Goal: Task Accomplishment & Management: Complete application form

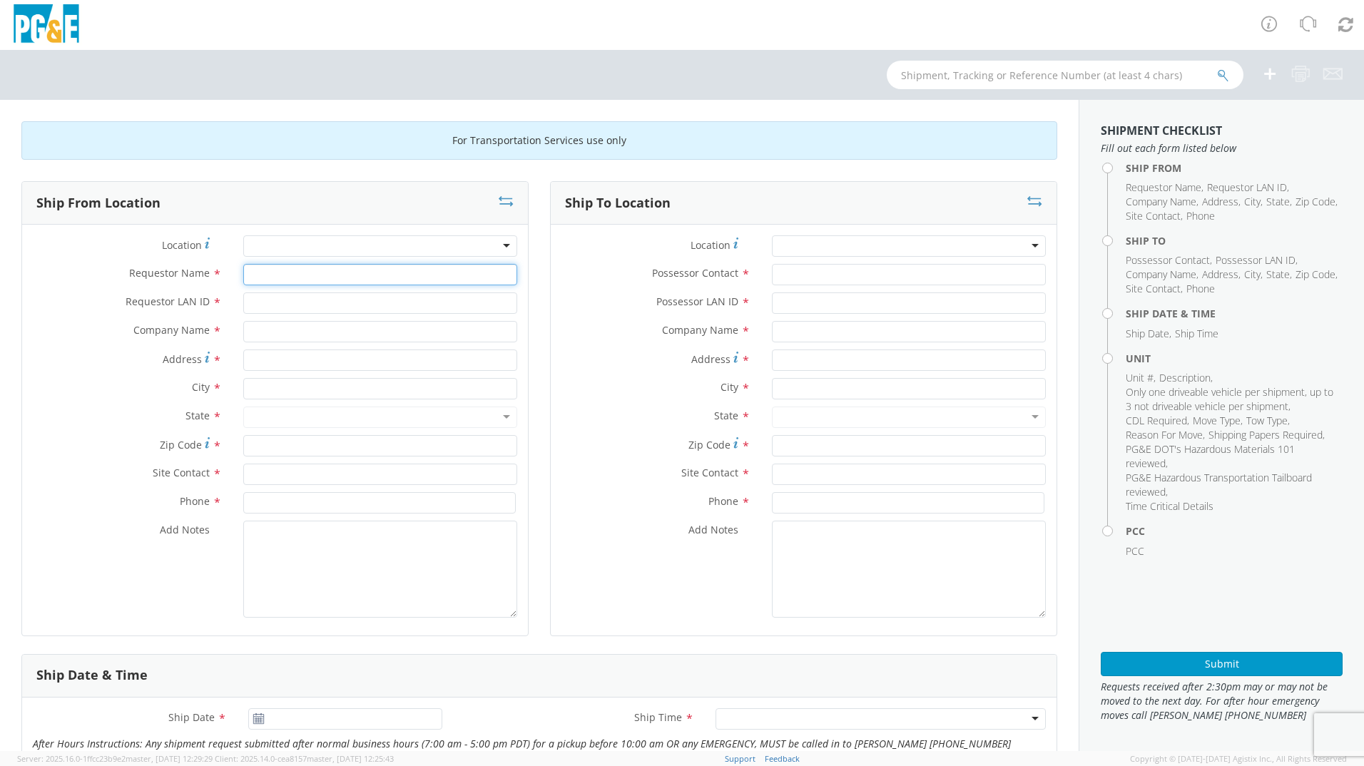
click at [288, 280] on input "Requestor Name *" at bounding box center [380, 274] width 274 height 21
type input "[PERSON_NAME]"
type input "A9HU"
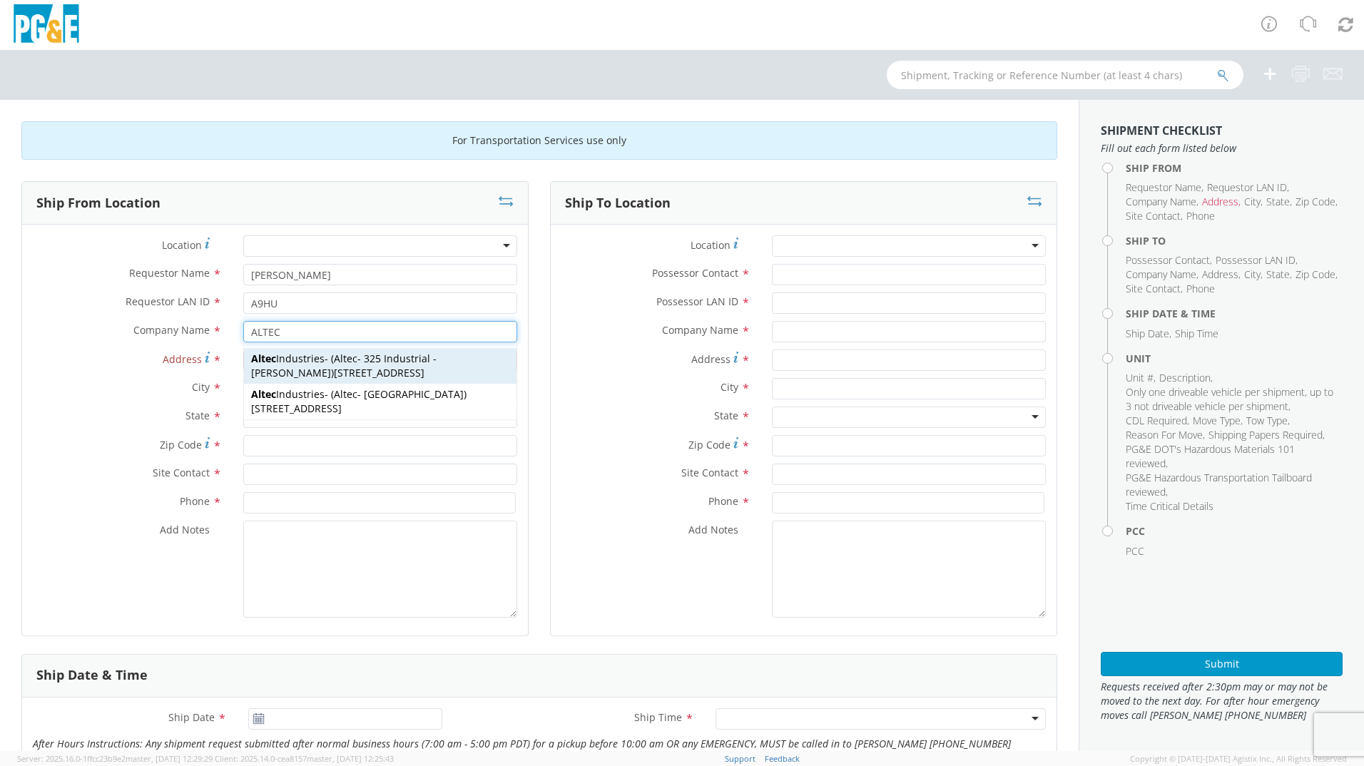
click at [334, 354] on strong "Altec" at bounding box center [346, 359] width 24 height 14
type input "Altec Industries"
type input "[STREET_ADDRESS]"
type input "[PERSON_NAME]"
type input "95620"
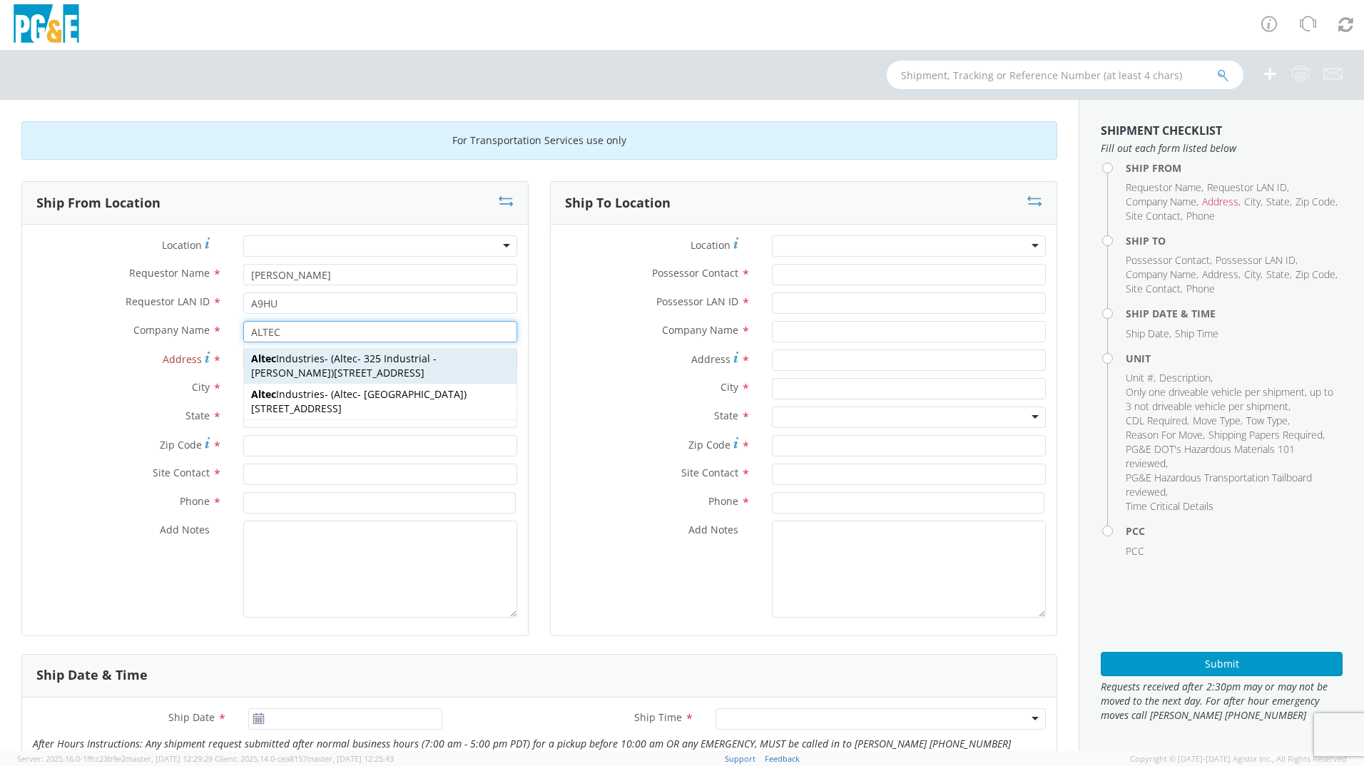
type input "Altec - 325 Industrial - [PERSON_NAME]"
type input "[PHONE_NUMBER]"
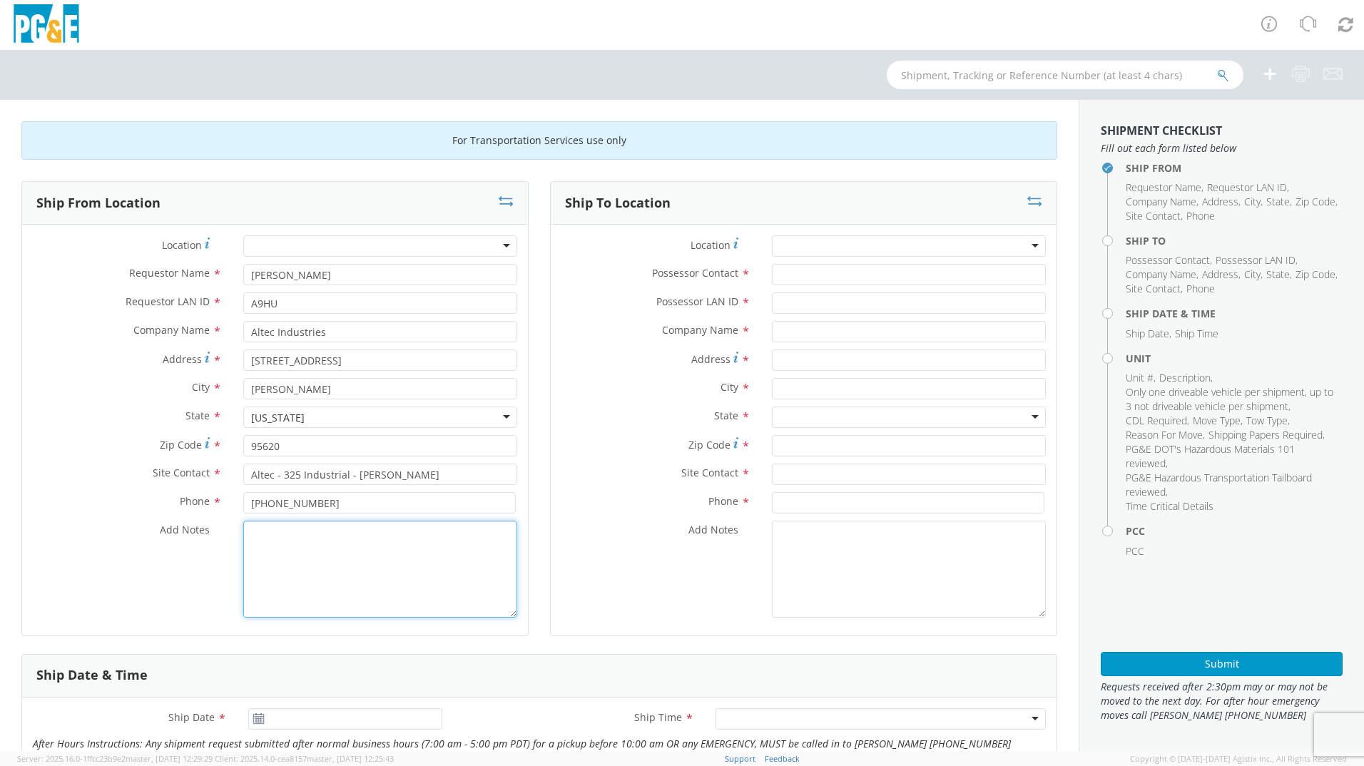
click at [315, 552] on textarea "Add Notes *" at bounding box center [380, 569] width 274 height 97
type textarea "PICKUP UNIT FROM ALTEC DROP OFF AT DELTA TRUCK FOR REPAIRS."
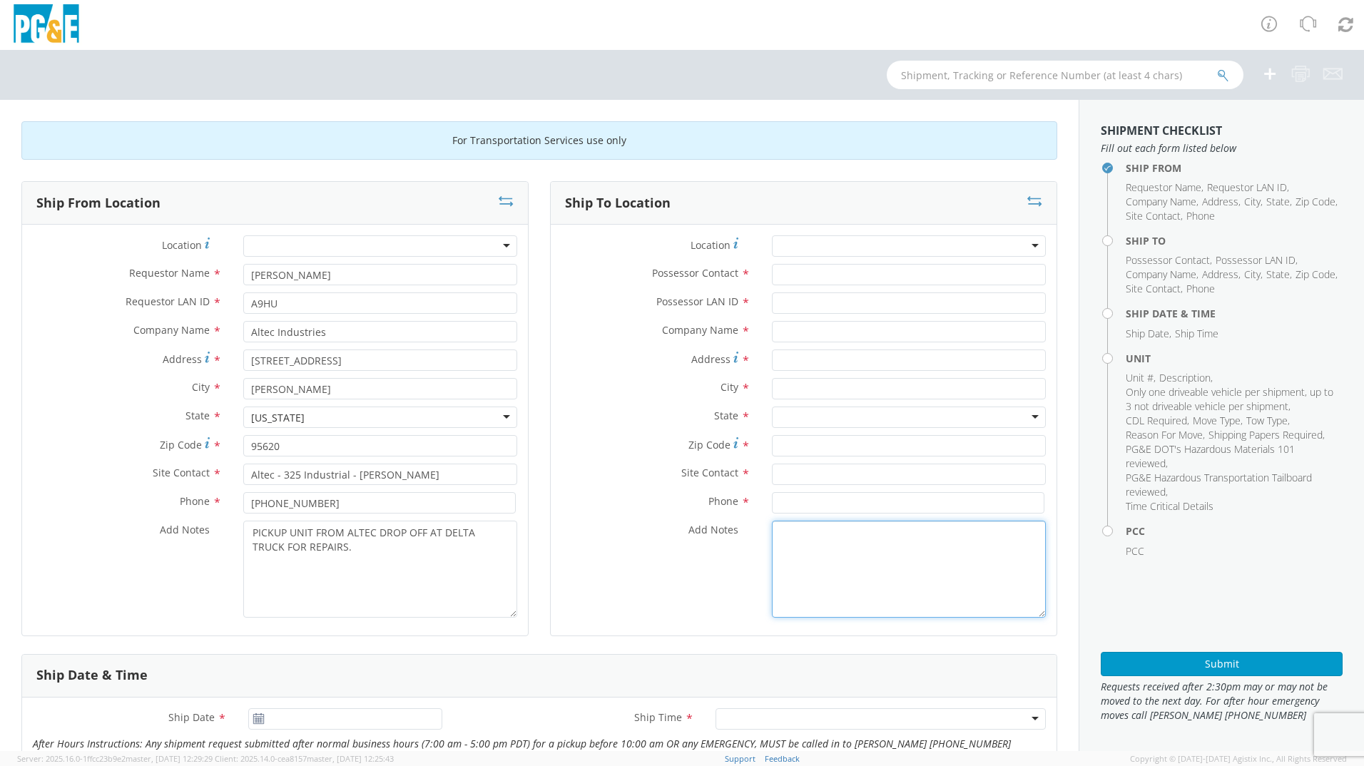
click at [814, 584] on textarea "Add Notes *" at bounding box center [909, 569] width 274 height 97
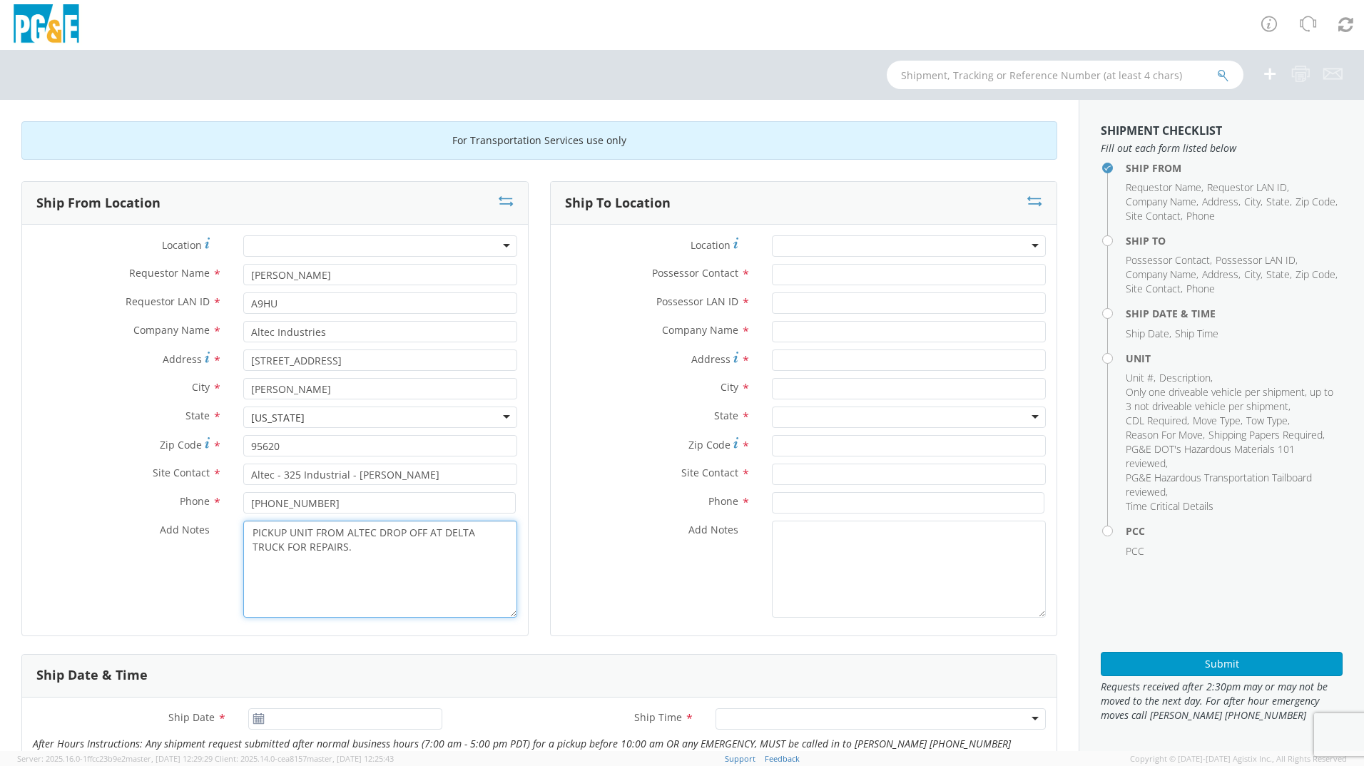
drag, startPoint x: 419, startPoint y: 543, endPoint x: 267, endPoint y: 536, distance: 152.8
click at [239, 526] on div "PICKUP UNIT FROM ALTEC DROP OFF AT DELTA TRUCK FOR REPAIRS." at bounding box center [380, 569] width 295 height 97
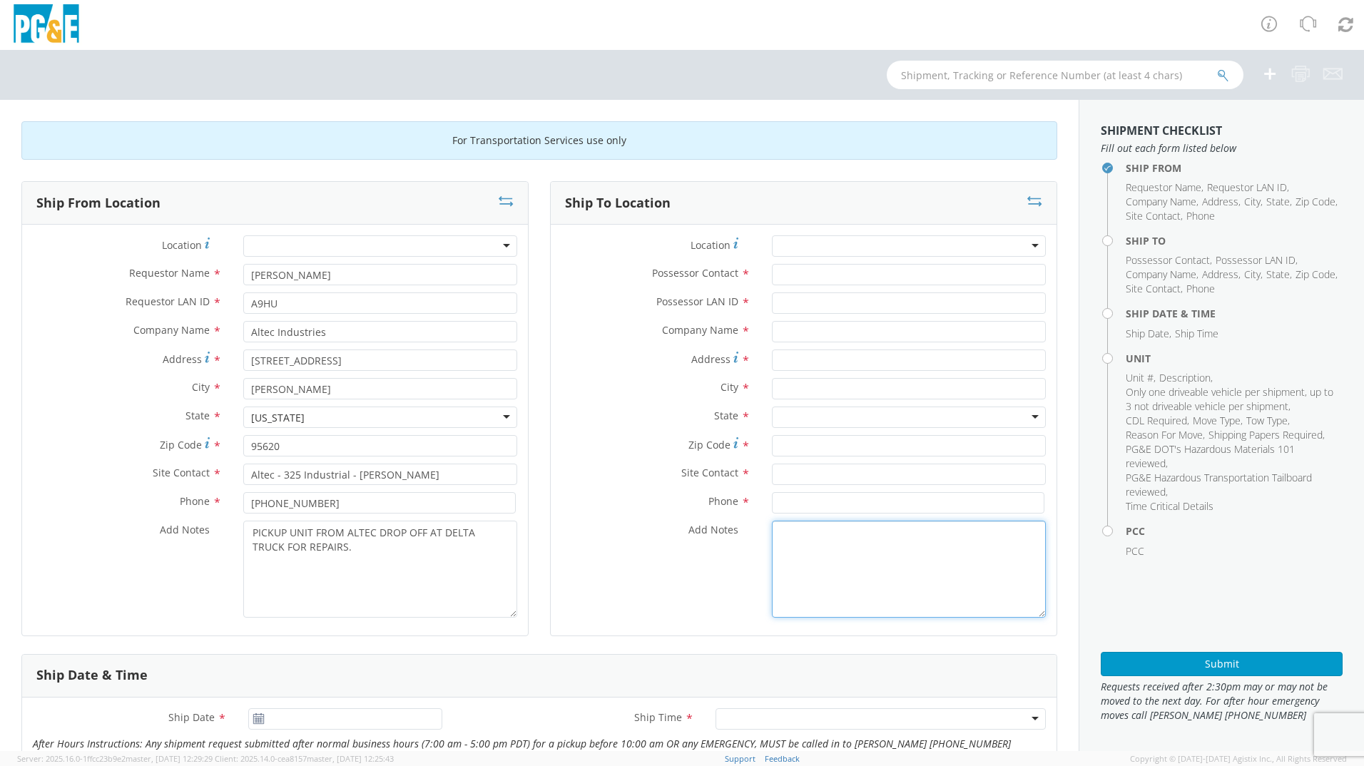
click at [801, 570] on textarea "Add Notes *" at bounding box center [909, 569] width 274 height 97
paste textarea "PICKUP UNIT FROM ALTEC DROP OFF AT DELTA TRUCK FOR REPAIRS."
type textarea "PICKUP UNIT FROM ALTEC DROP OFF AT DELTA TRUCK FOR REPAIRS."
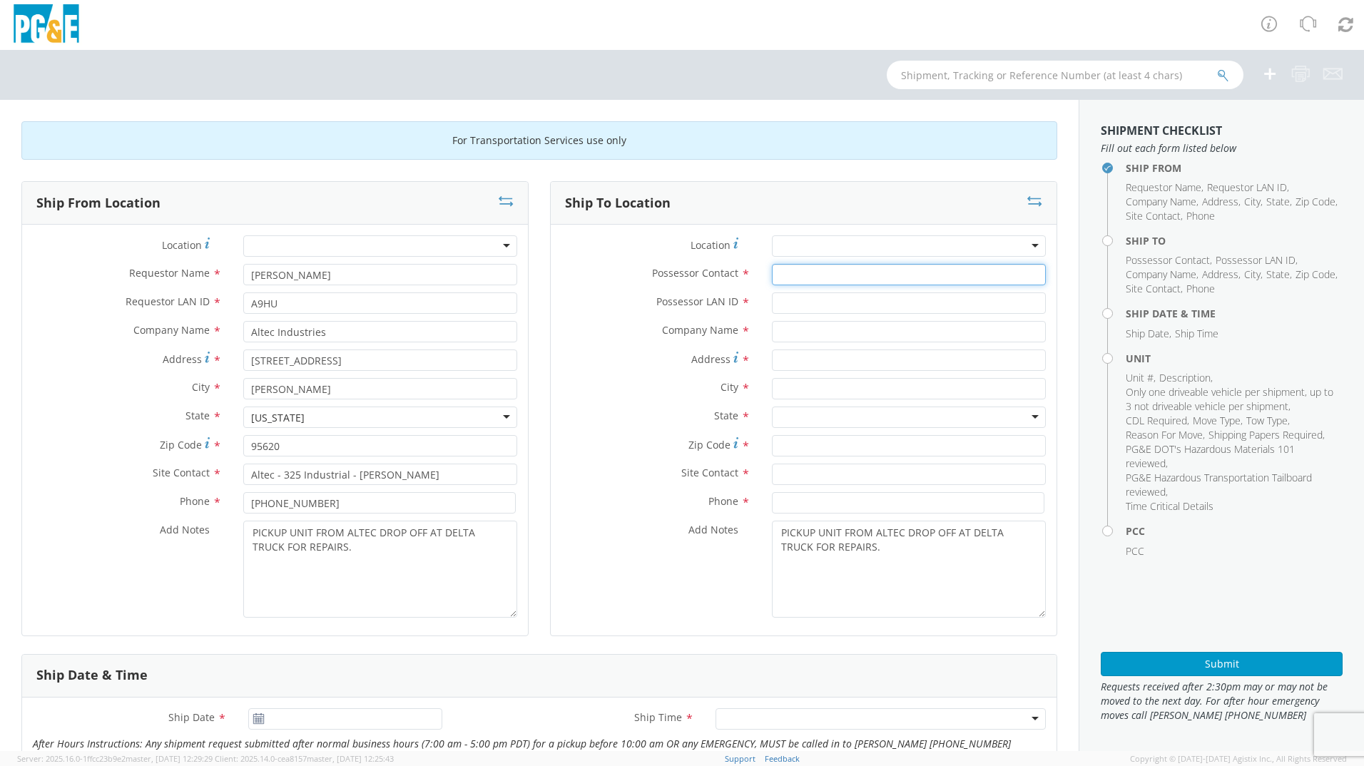
click at [784, 267] on input "Possessor Contact *" at bounding box center [909, 274] width 274 height 21
type input "[PERSON_NAME]"
type input "A9HU"
type input "d"
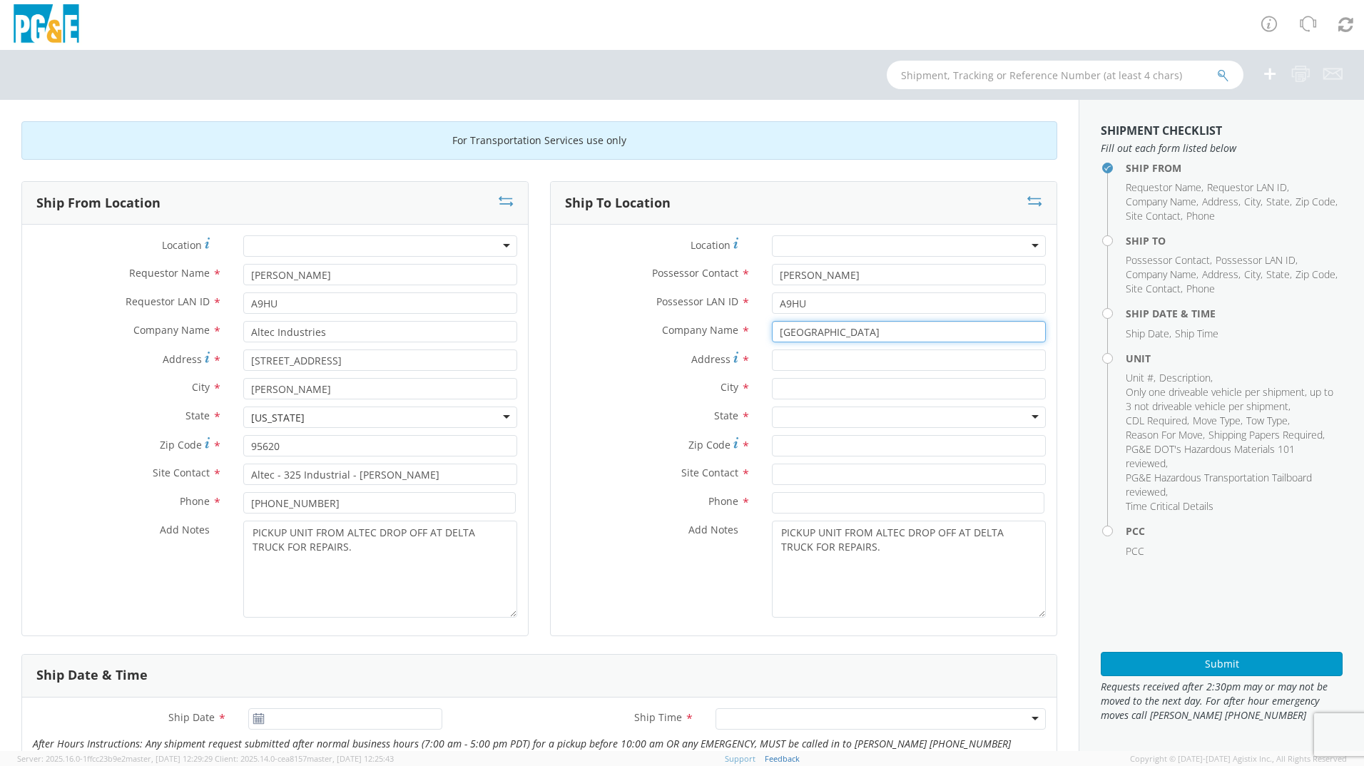
type input "[GEOGRAPHIC_DATA]"
click at [812, 358] on input "Address *" at bounding box center [909, 359] width 274 height 21
paste input "[STREET_ADDRESS][PERSON_NAME]"
type input "[STREET_ADDRESS][PERSON_NAME]"
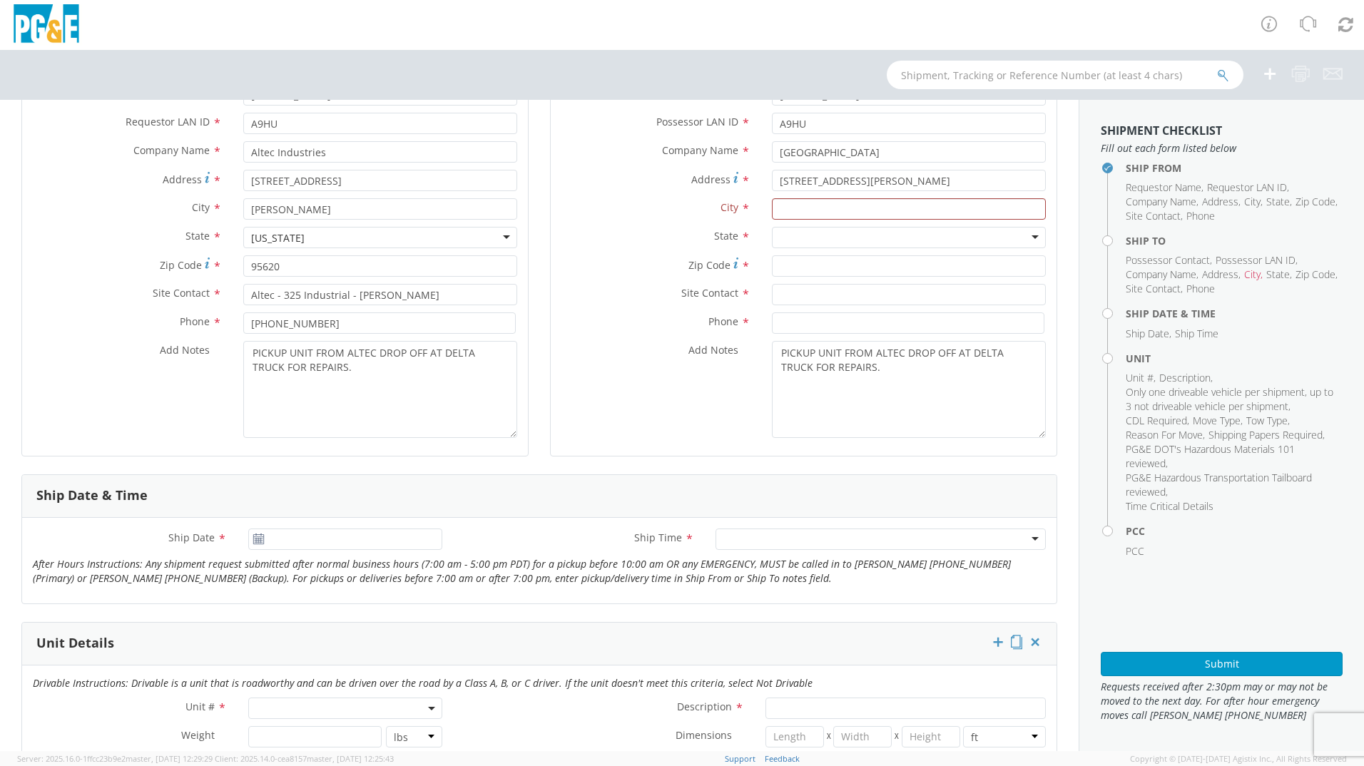
scroll to position [141, 0]
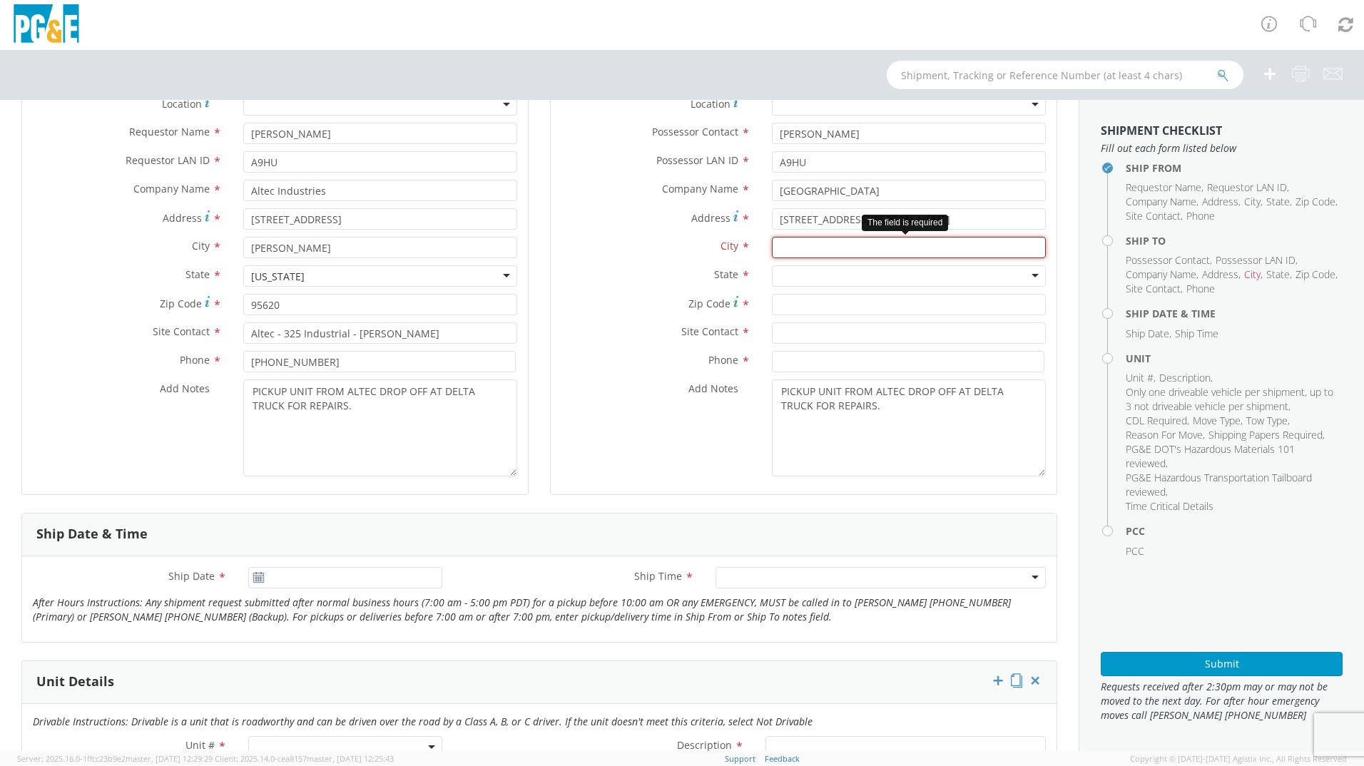
click at [803, 249] on input "text" at bounding box center [909, 247] width 274 height 21
type input "c"
type input "French Camp"
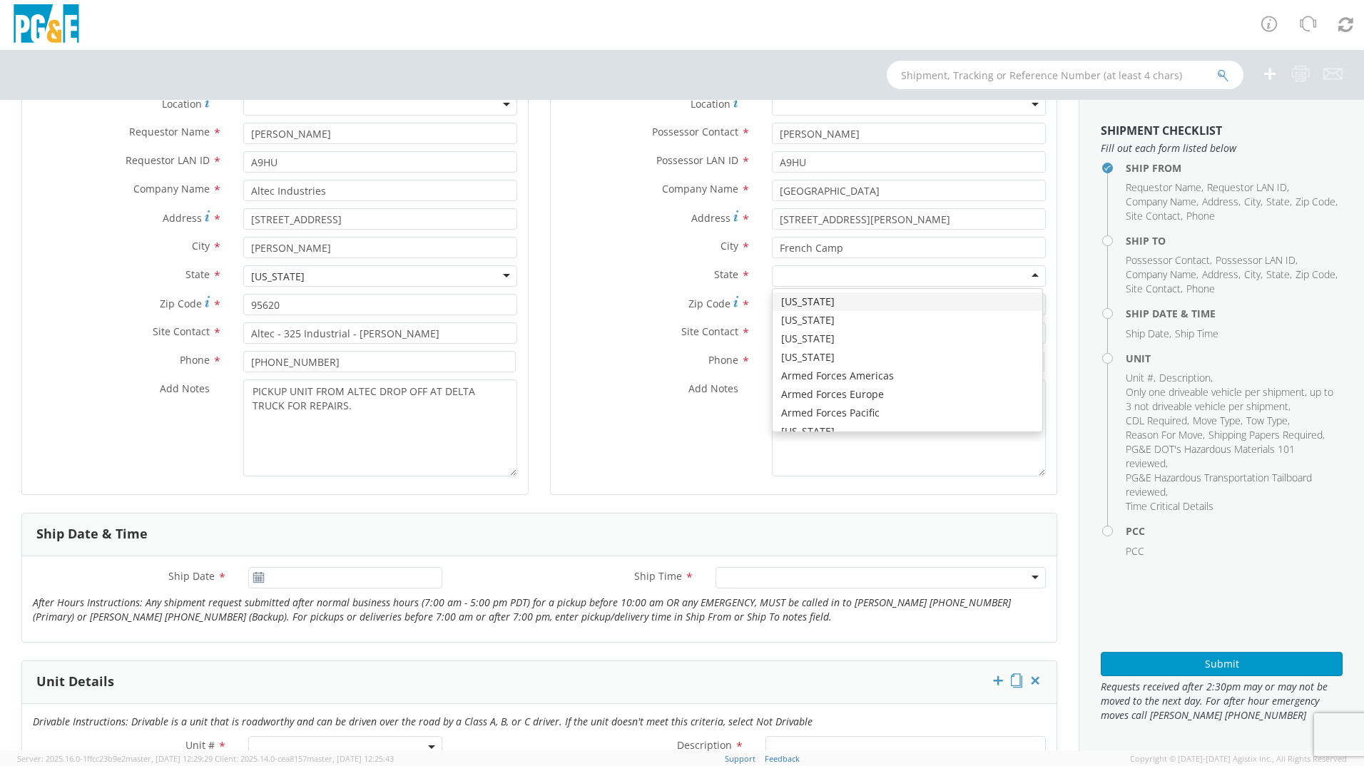
type input "c"
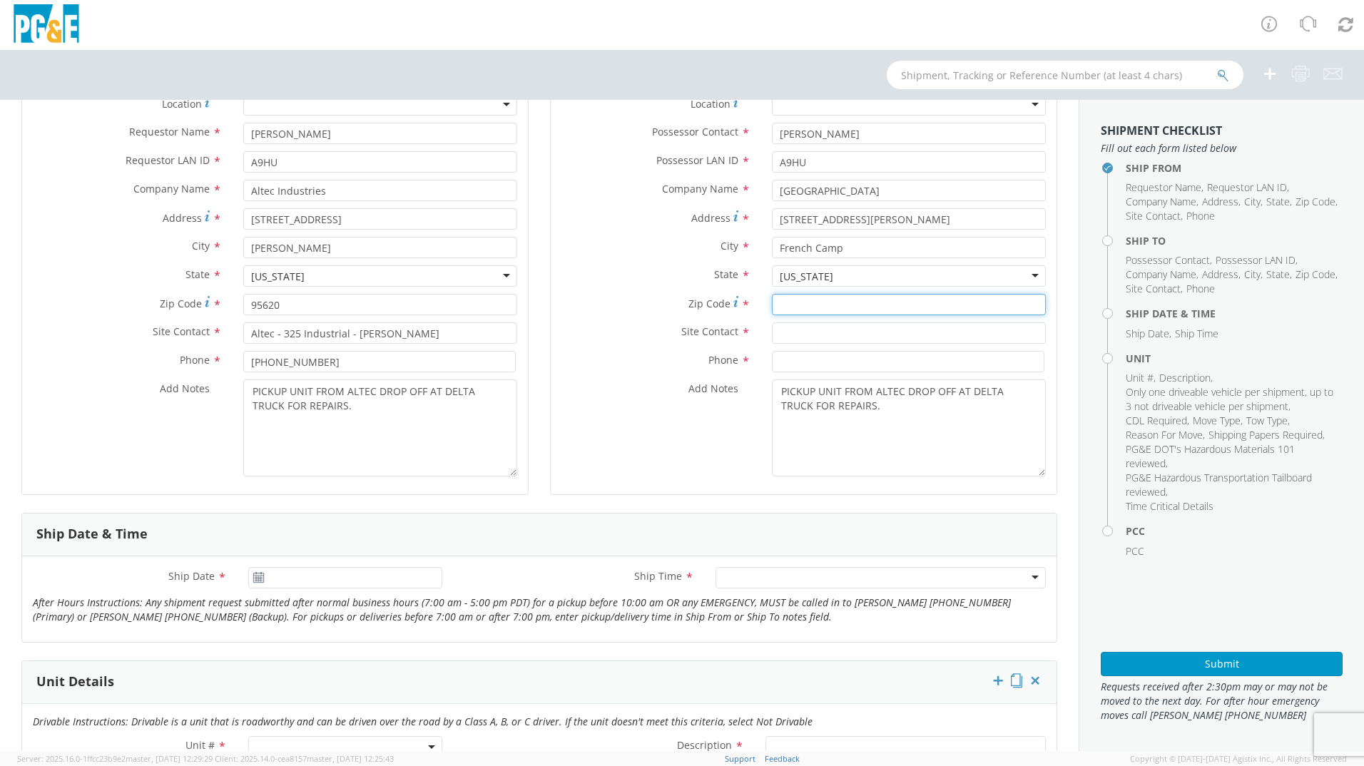
click at [807, 306] on input "Zip Code *" at bounding box center [909, 304] width 274 height 21
type input "95321"
click at [787, 333] on input "text" at bounding box center [909, 332] width 274 height 21
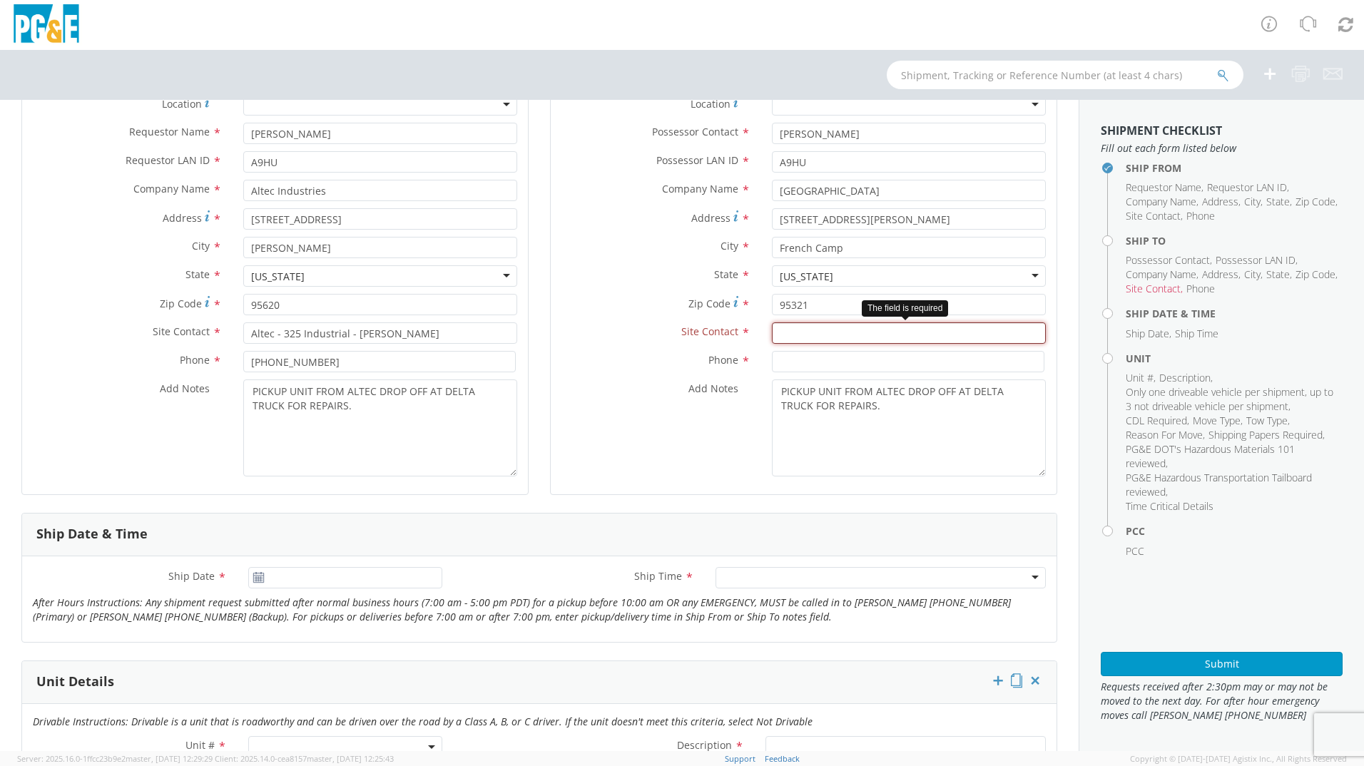
click at [794, 335] on input "text" at bounding box center [909, 332] width 274 height 21
paste input "[PERSON_NAME]"
click at [777, 363] on div "searching..." at bounding box center [908, 359] width 272 height 21
type input "[PERSON_NAME]"
click at [791, 348] on div "Site Contact * [PERSON_NAME]" at bounding box center [804, 336] width 506 height 29
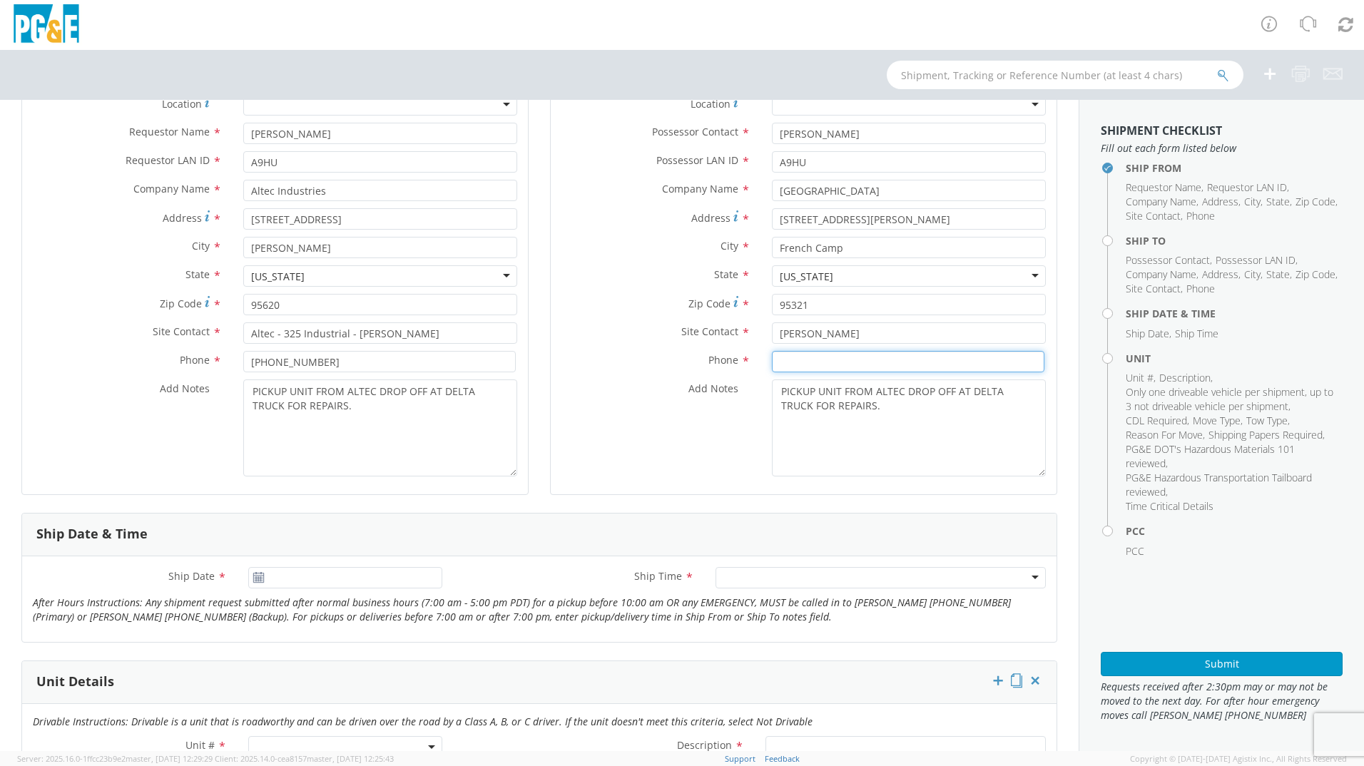
click at [787, 354] on input at bounding box center [908, 361] width 272 height 21
type input "2099832400"
click at [693, 415] on div "Add Notes * PICKUP UNIT FROM ALTEC DROP OFF AT DELTA TRUCK FOR REPAIRS." at bounding box center [804, 427] width 506 height 97
click at [289, 569] on input "[DATE]" at bounding box center [345, 577] width 194 height 21
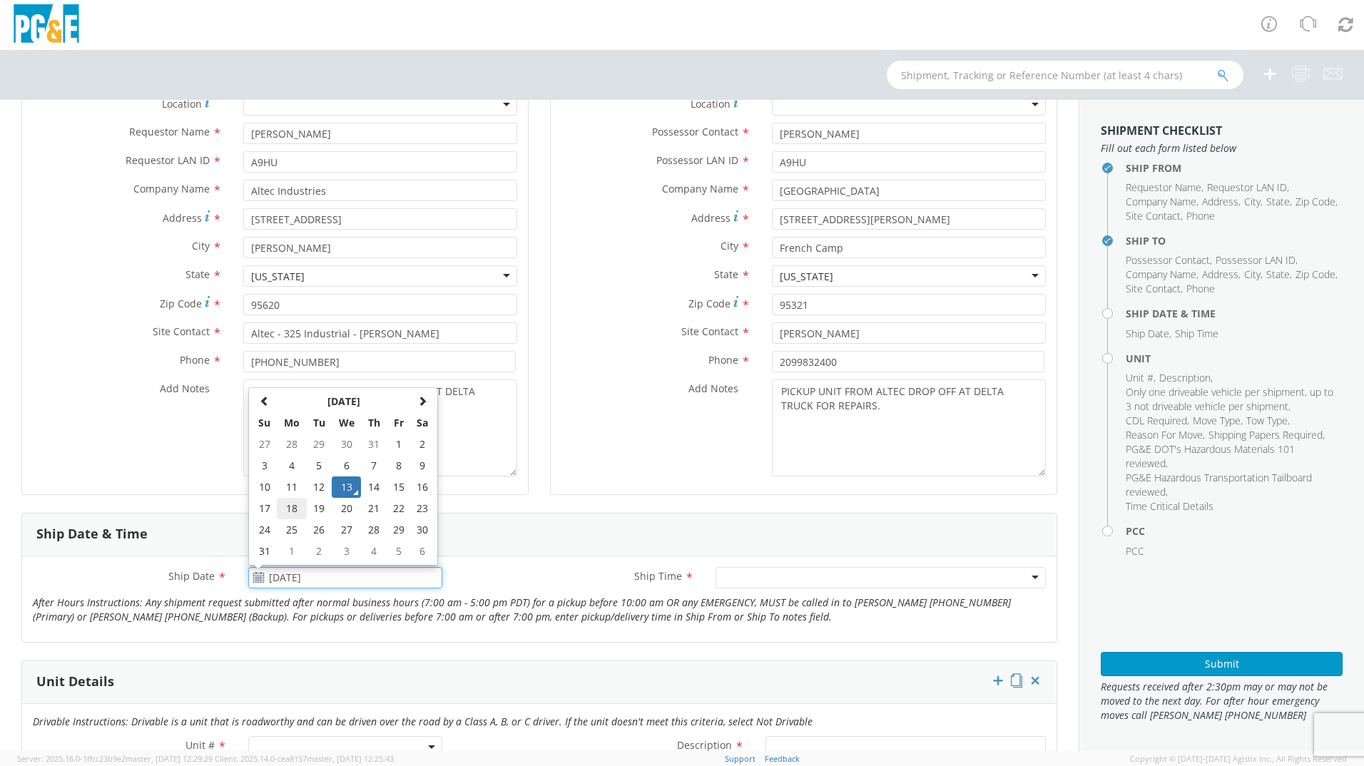
click at [287, 511] on td "18" at bounding box center [292, 508] width 30 height 21
type input "[DATE]"
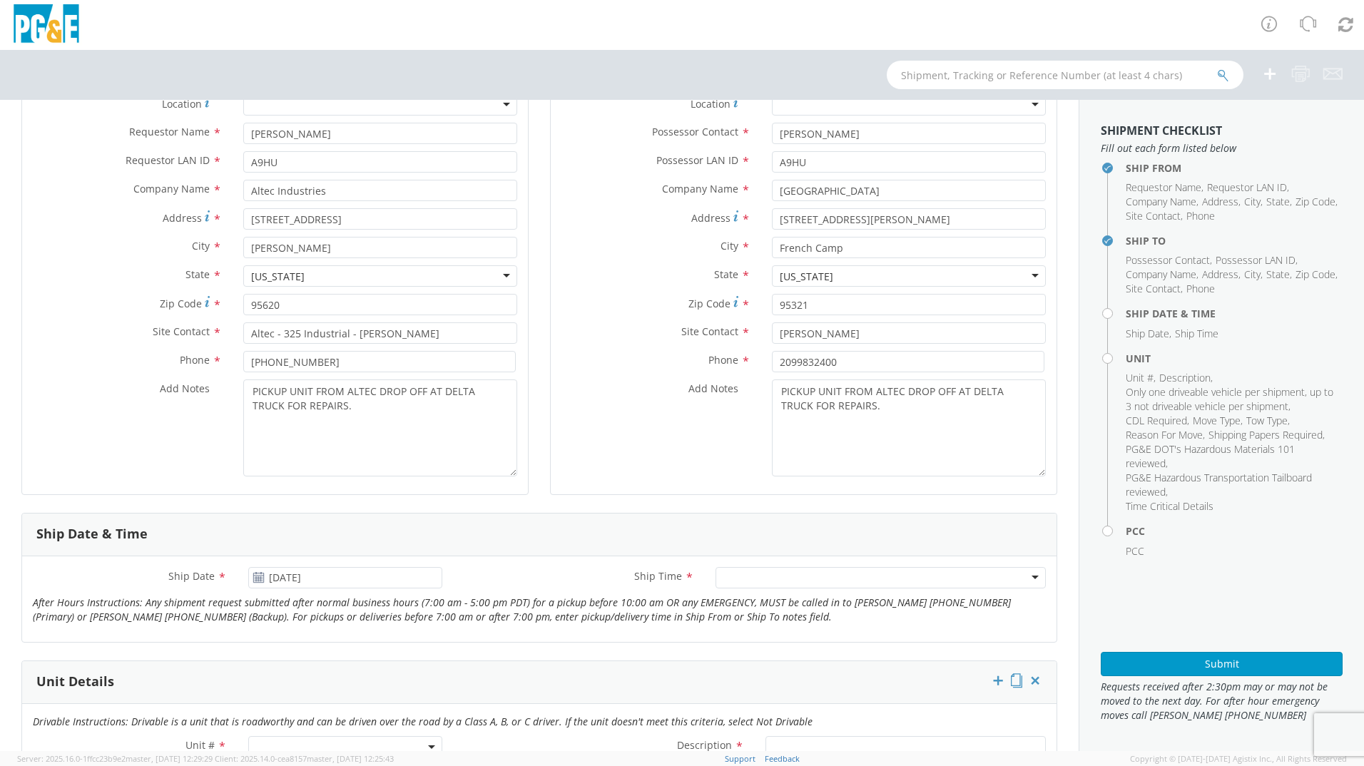
click at [752, 581] on div at bounding box center [880, 577] width 330 height 21
click at [639, 608] on icon "After Hours Instructions: Any shipment request submitted after normal business …" at bounding box center [522, 610] width 978 height 28
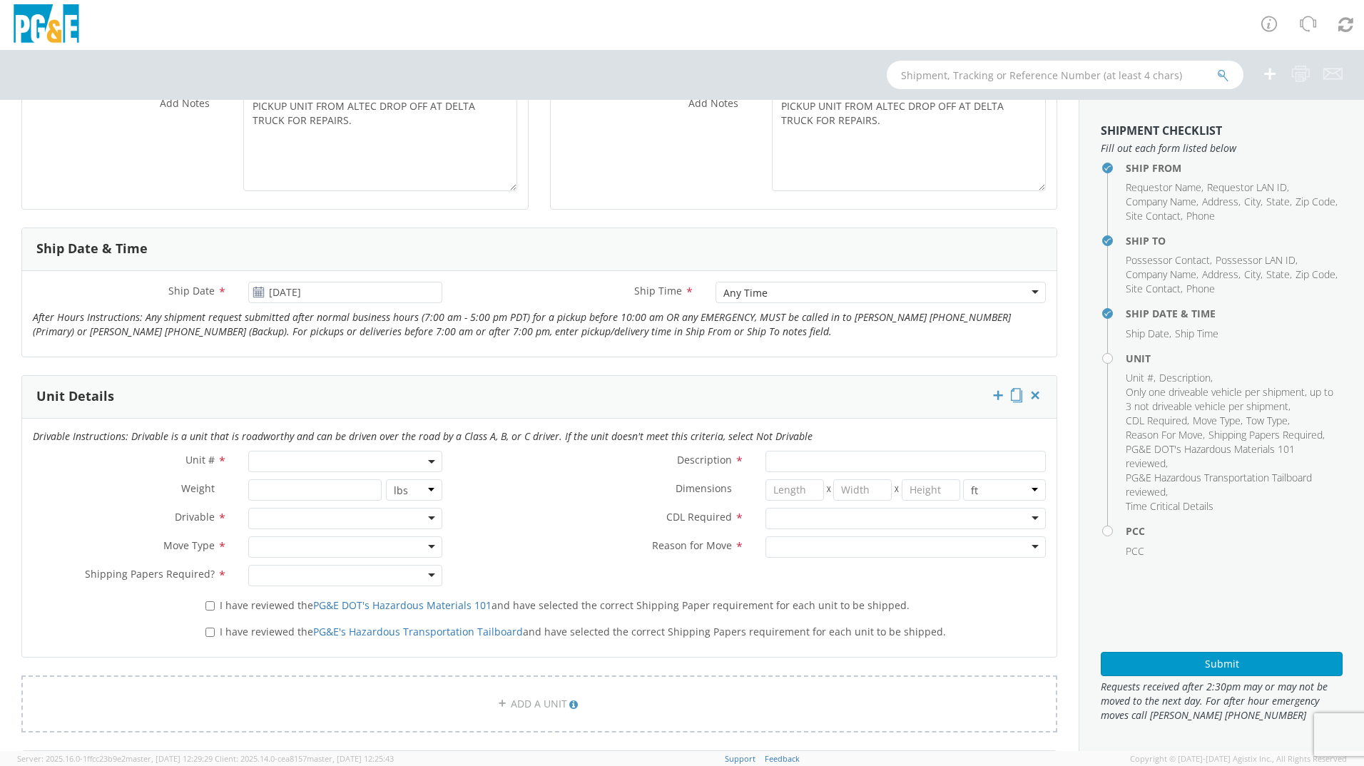
click at [287, 459] on span at bounding box center [345, 461] width 194 height 21
click at [297, 486] on input "search" at bounding box center [344, 484] width 185 height 21
type input "b43611"
type input "TRUCK; MATERIAL HANDLER: 39' - 59' 4X4"
type input "33000"
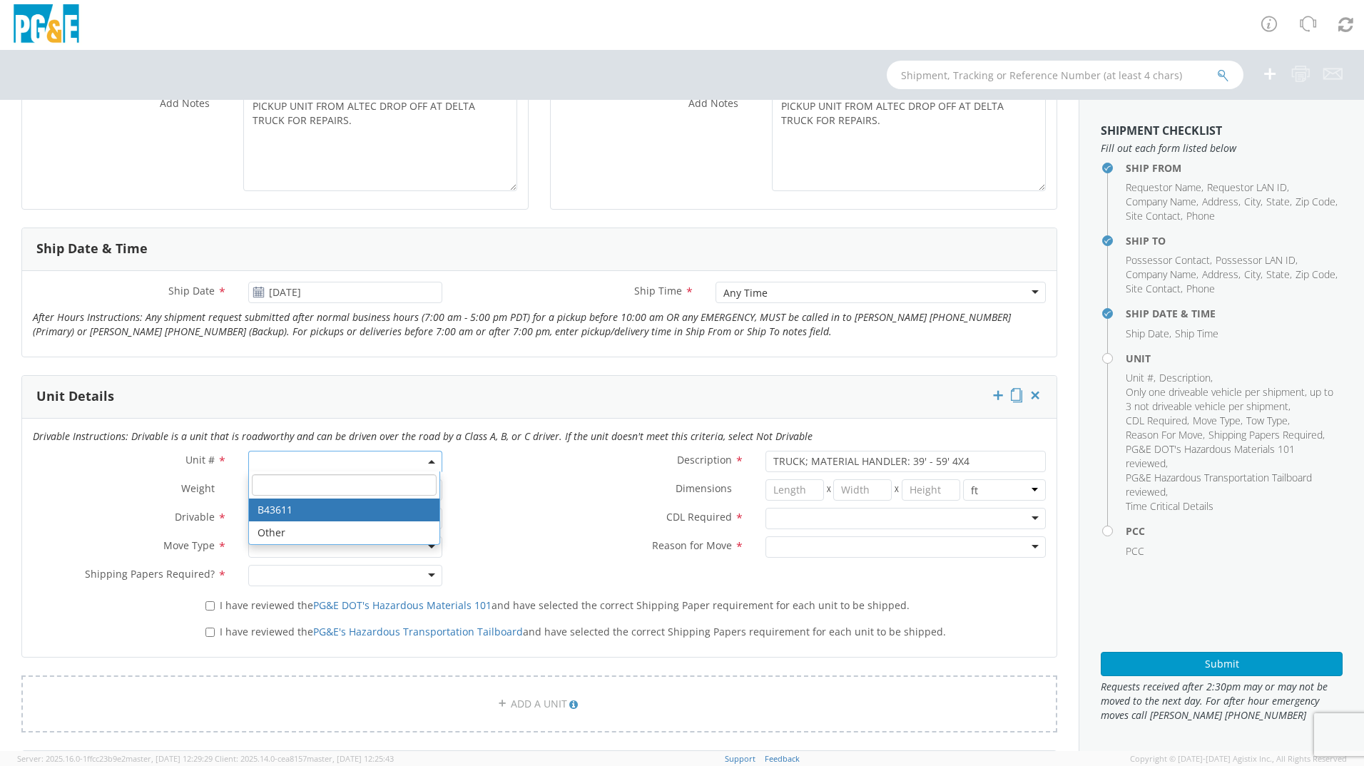
select select "B43611"
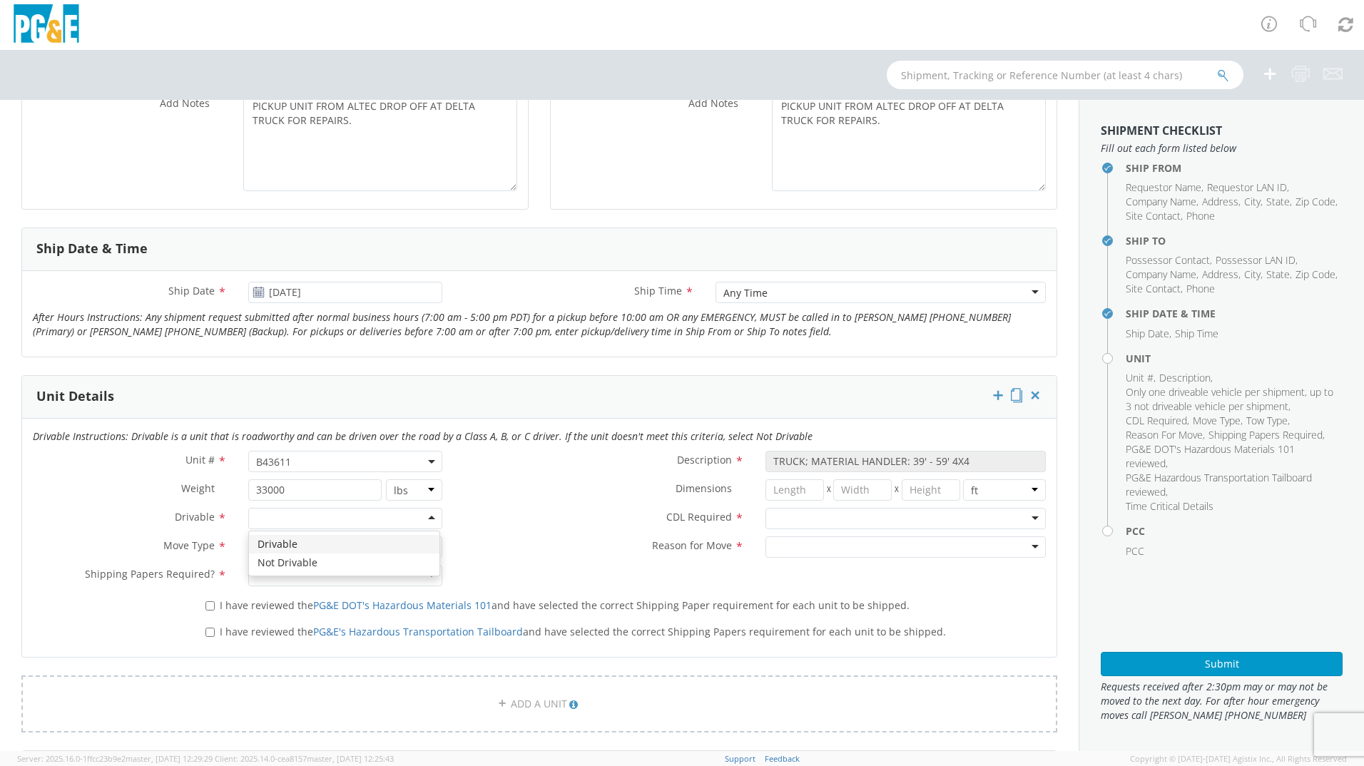
click at [295, 511] on div at bounding box center [345, 518] width 194 height 21
click at [292, 541] on div at bounding box center [345, 546] width 194 height 21
click at [286, 576] on div at bounding box center [345, 575] width 194 height 21
click at [788, 523] on div at bounding box center [905, 518] width 280 height 21
click at [782, 550] on div at bounding box center [905, 546] width 280 height 21
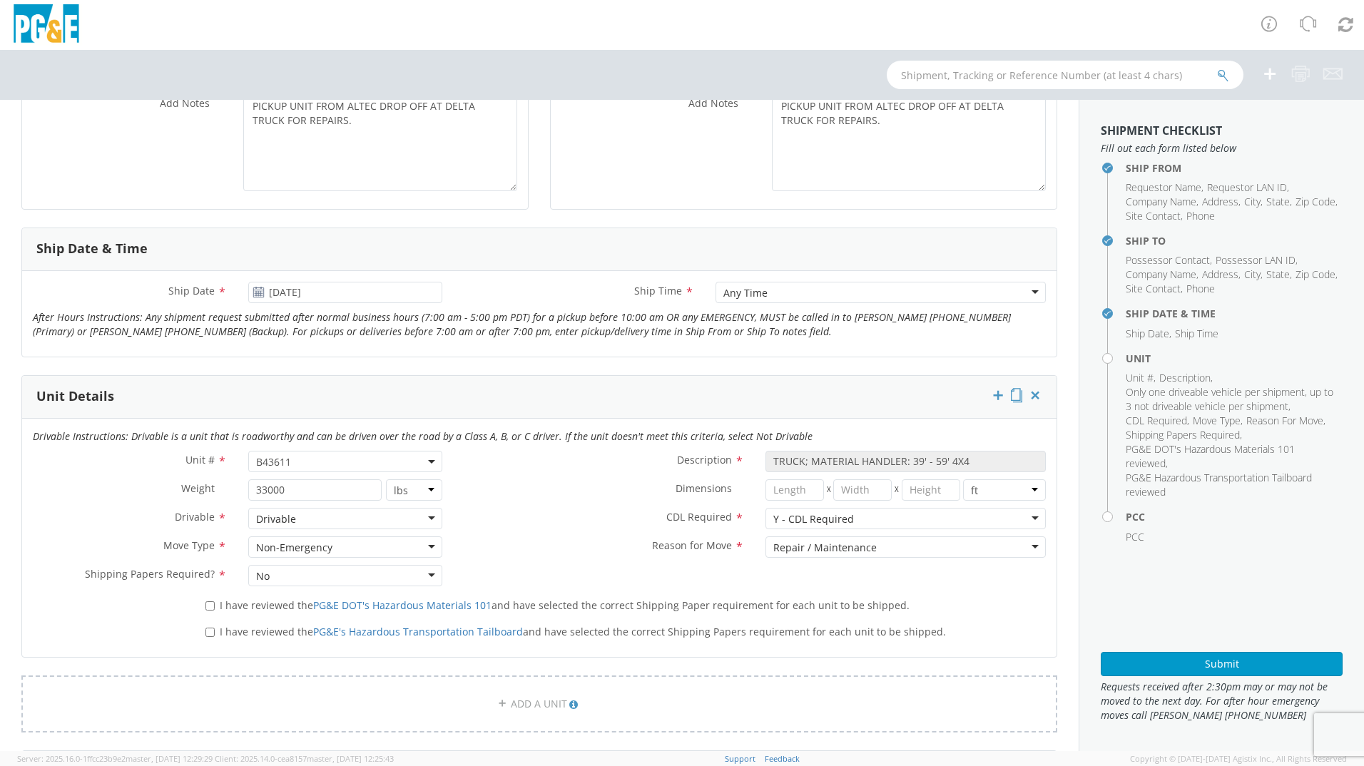
click at [598, 563] on div "Reason for Move * Repair / Maintenance Repair / Maintenance Newly Leased Pool U…" at bounding box center [754, 550] width 603 height 29
click at [210, 607] on input "I have reviewed the PG&E DOT's Hazardous Materials 101 and have selected the co…" at bounding box center [209, 605] width 9 height 9
checkbox input "true"
click at [208, 629] on input "I have reviewed the PG&E's Hazardous Transportation Tailboard and have selected…" at bounding box center [209, 632] width 9 height 9
checkbox input "true"
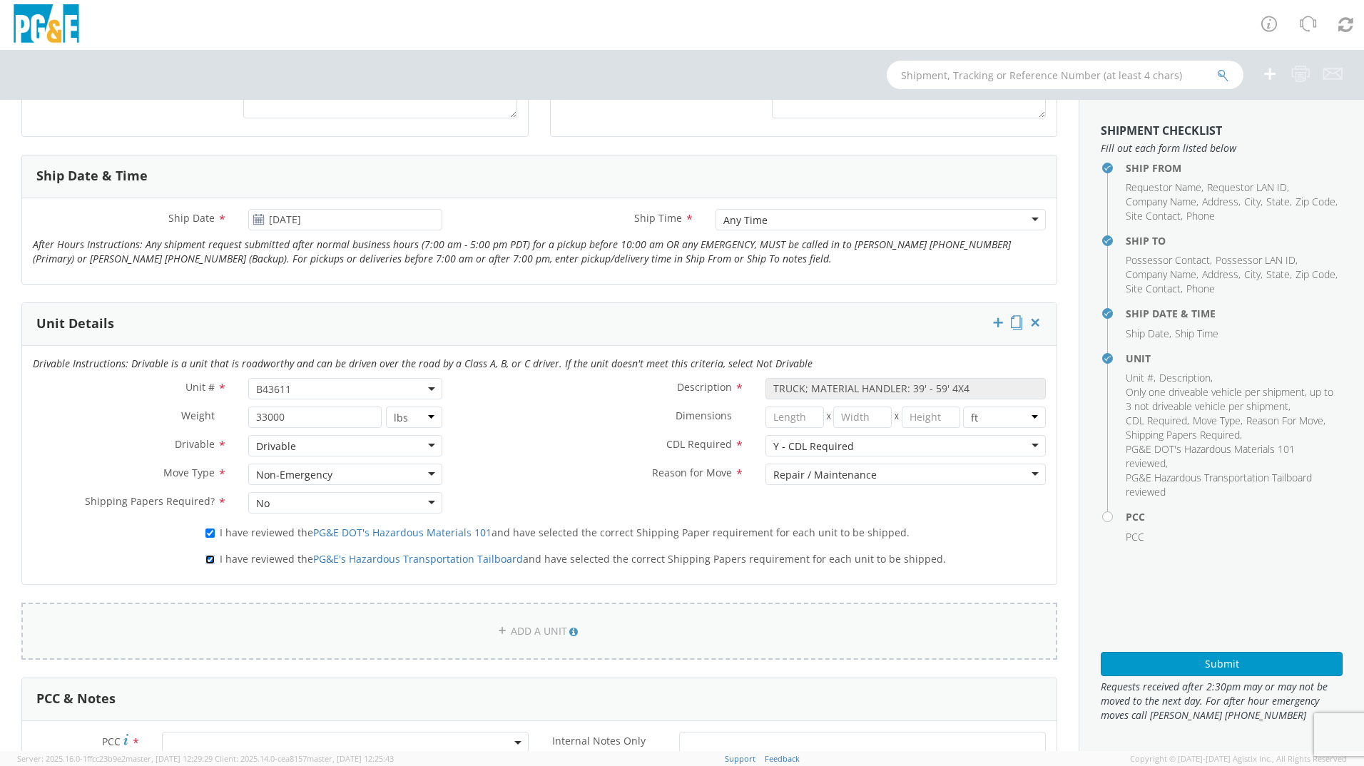
scroll to position [959, 0]
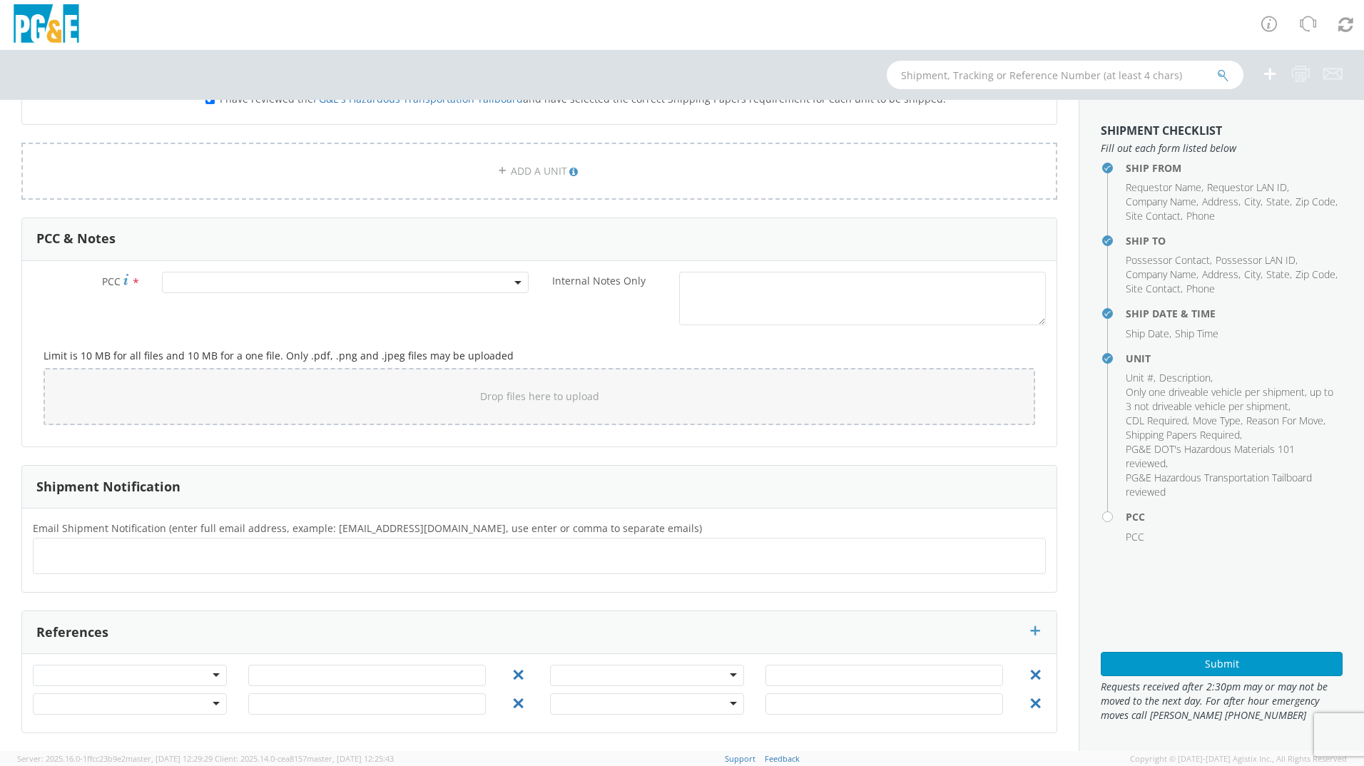
click at [190, 282] on span at bounding box center [345, 282] width 367 height 21
click at [195, 303] on input "number" at bounding box center [342, 305] width 355 height 21
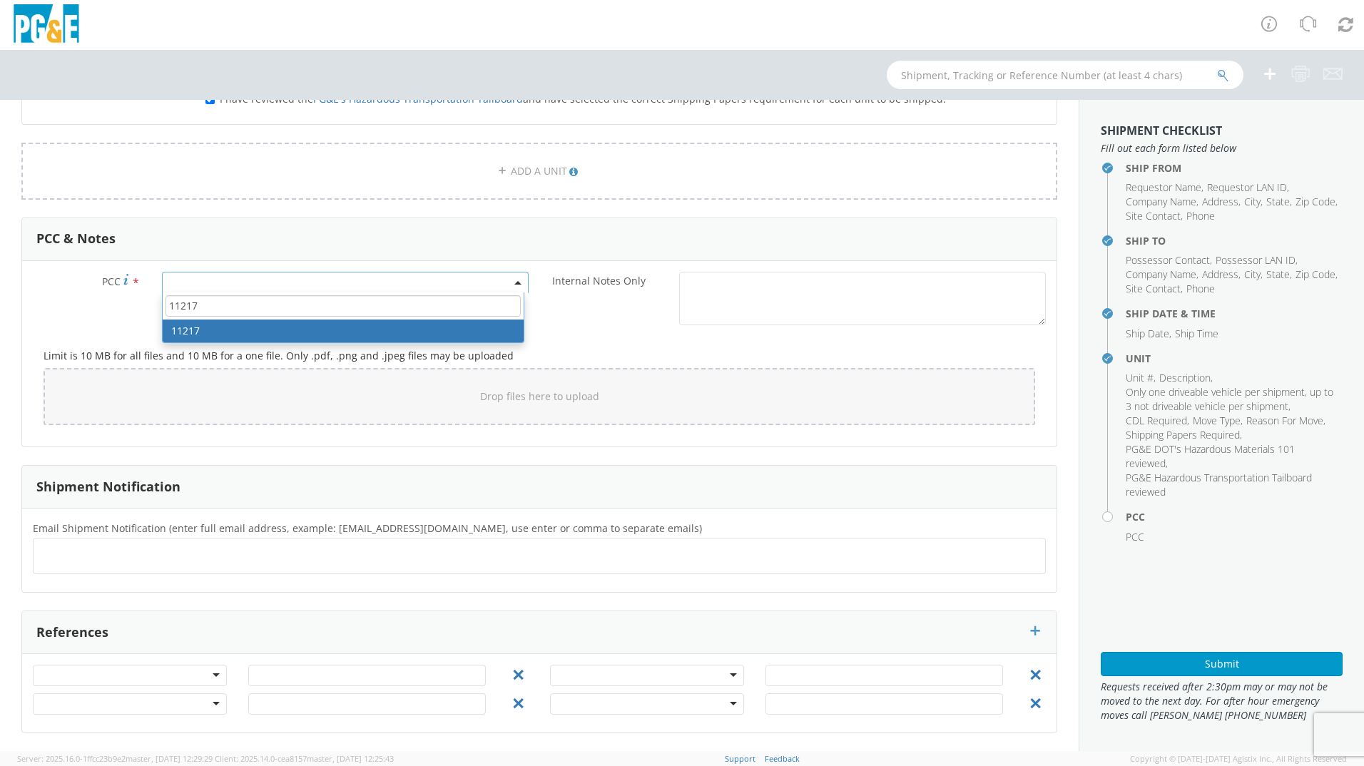
type input "11217"
select select "11217"
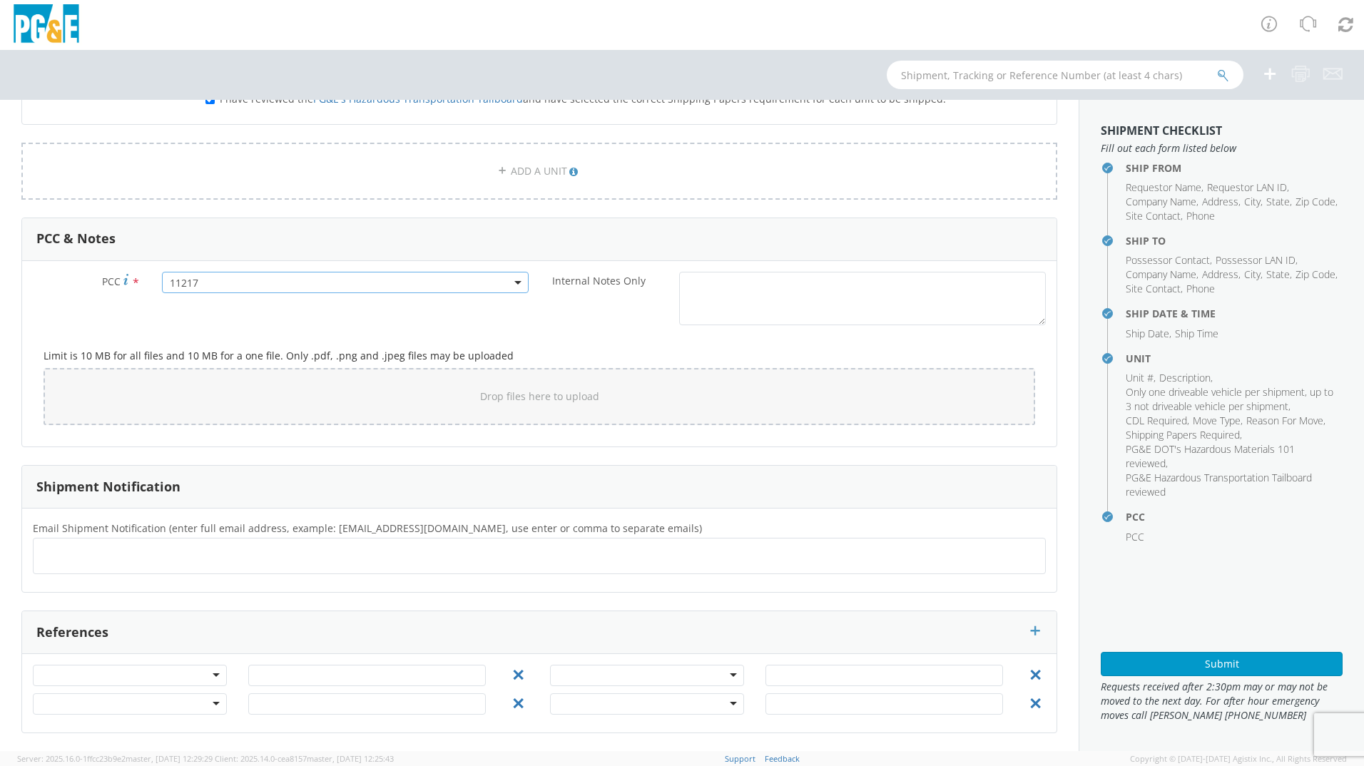
click at [464, 329] on div "PCC * 11217 11217 Internal Notes Only *" at bounding box center [539, 302] width 1034 height 61
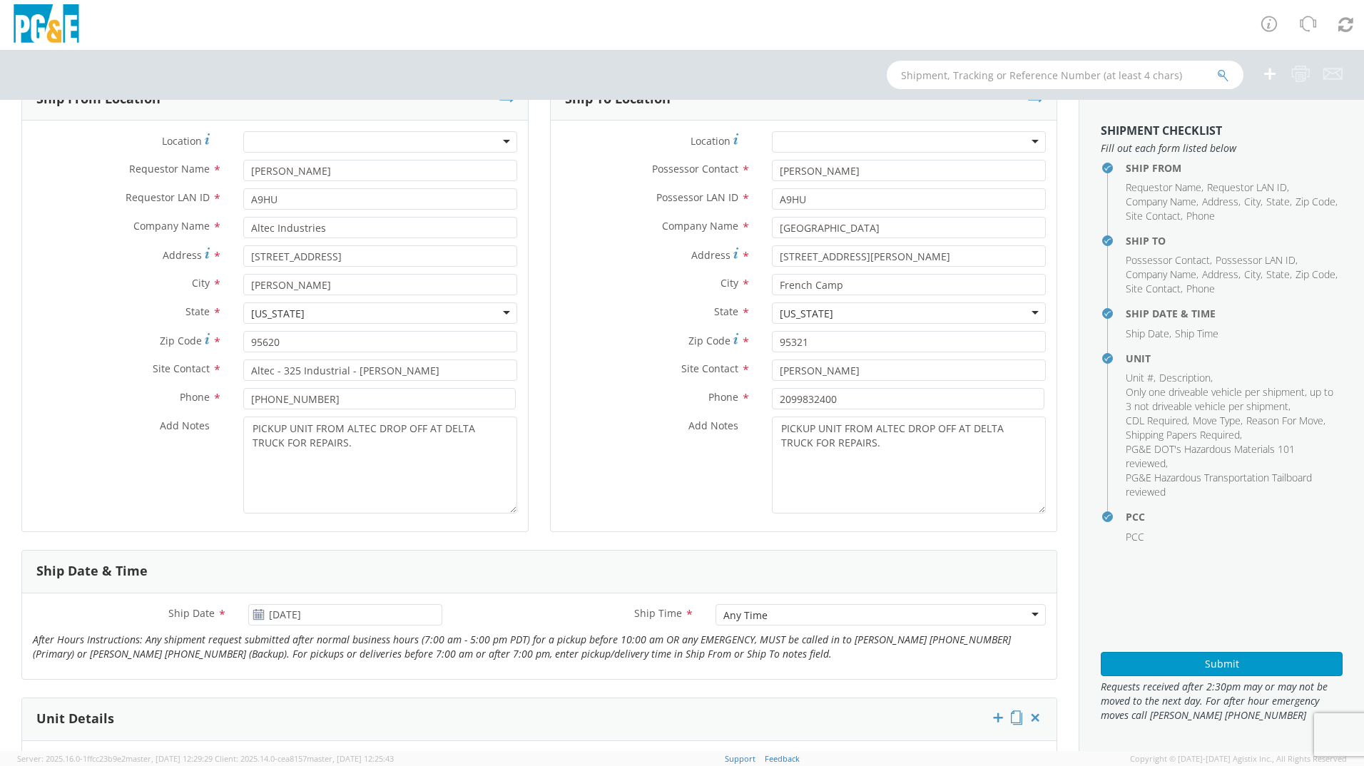
scroll to position [357, 0]
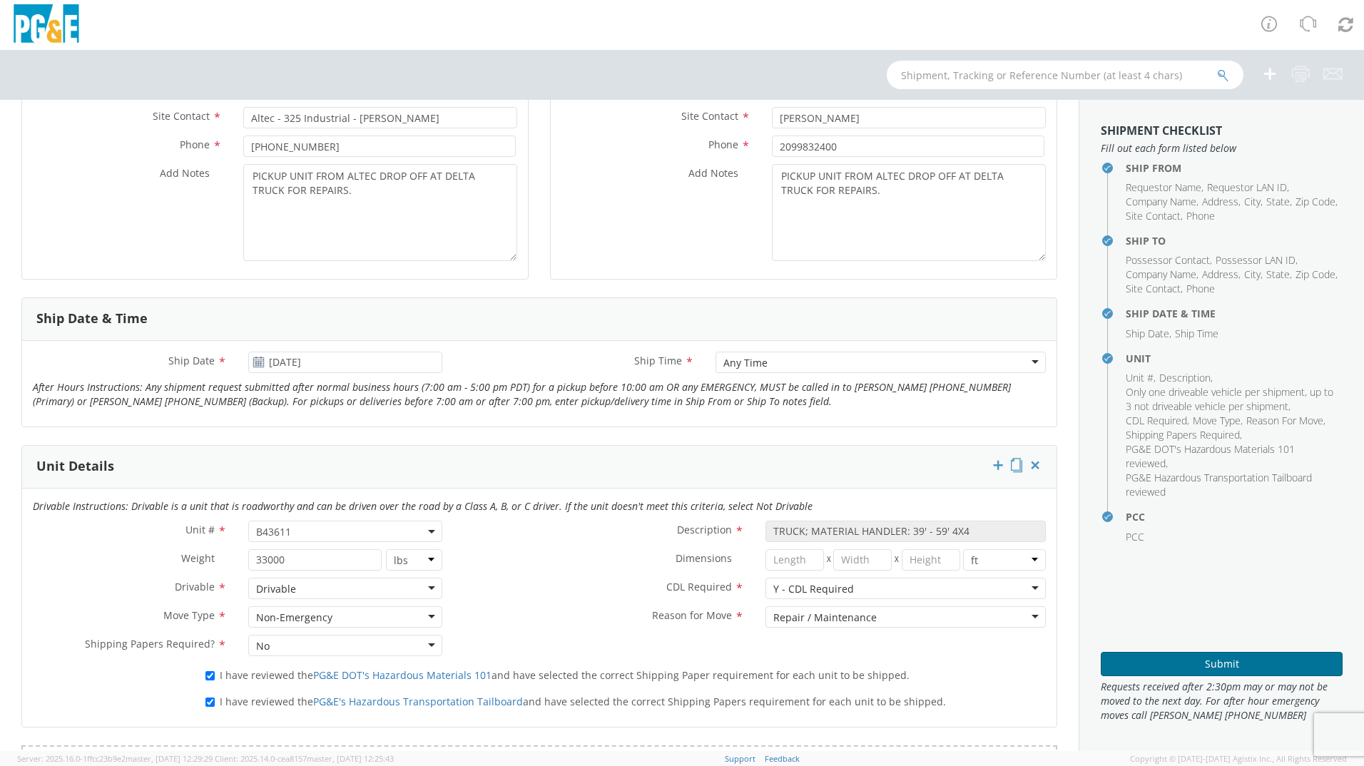
click at [1150, 663] on button "Submit" at bounding box center [1221, 664] width 242 height 24
